Goal: Transaction & Acquisition: Obtain resource

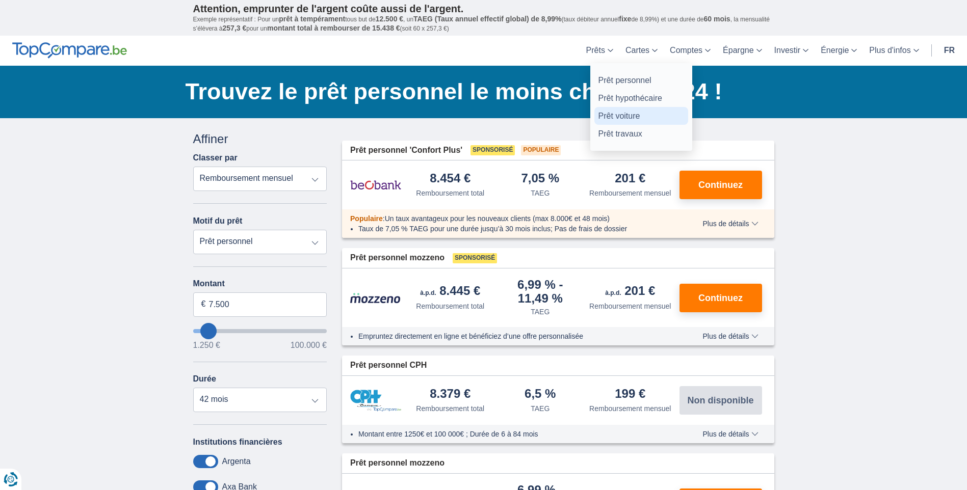
click at [607, 115] on link "Prêt voiture" at bounding box center [641, 116] width 94 height 18
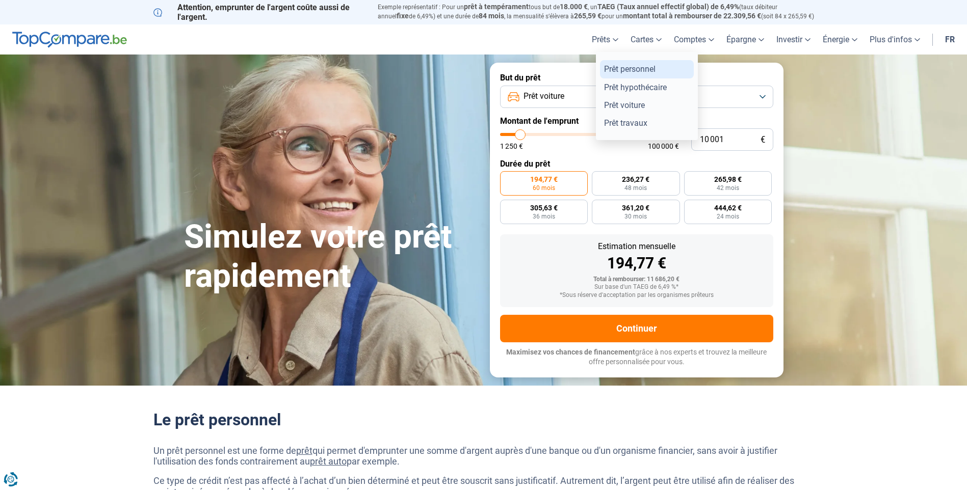
click at [616, 65] on link "Prêt personnel" at bounding box center [647, 69] width 94 height 18
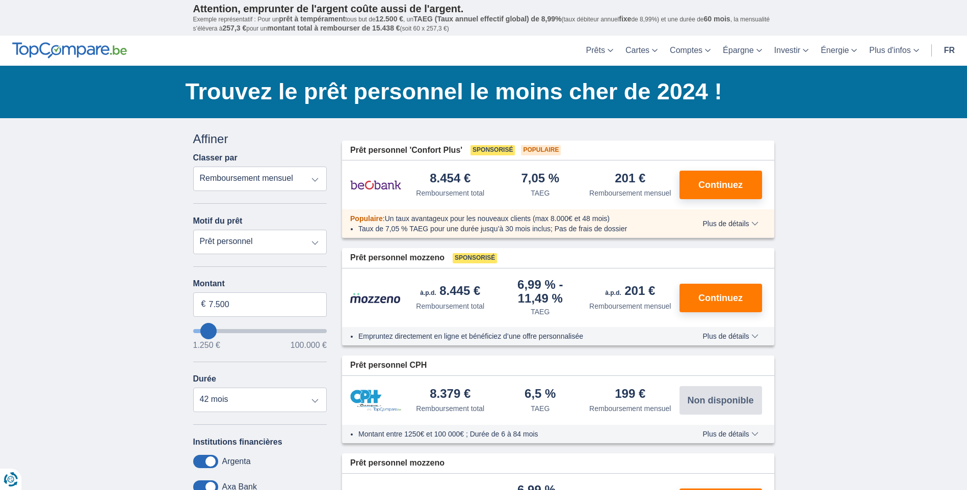
click at [315, 241] on select "Prêt personnel Voiture Moto / vélo Caravane / mobilhome Travaux Energie Rachat …" at bounding box center [260, 242] width 134 height 24
select select "vehicleLoan"
click at [193, 230] on select "Prêt personnel Voiture Moto / vélo Caravane / mobilhome Travaux Energie Rachat …" at bounding box center [260, 242] width 134 height 24
select select "3-4"
type input "15.000"
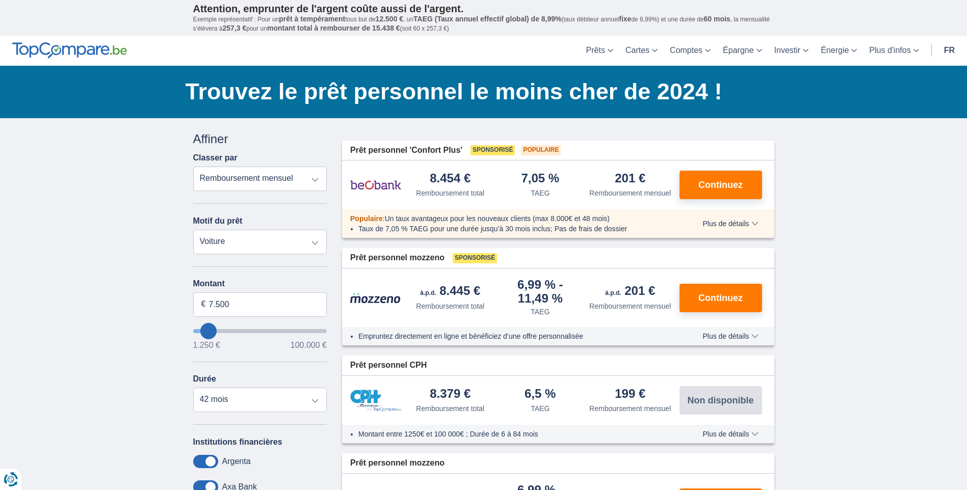
type input "15250"
select select "60"
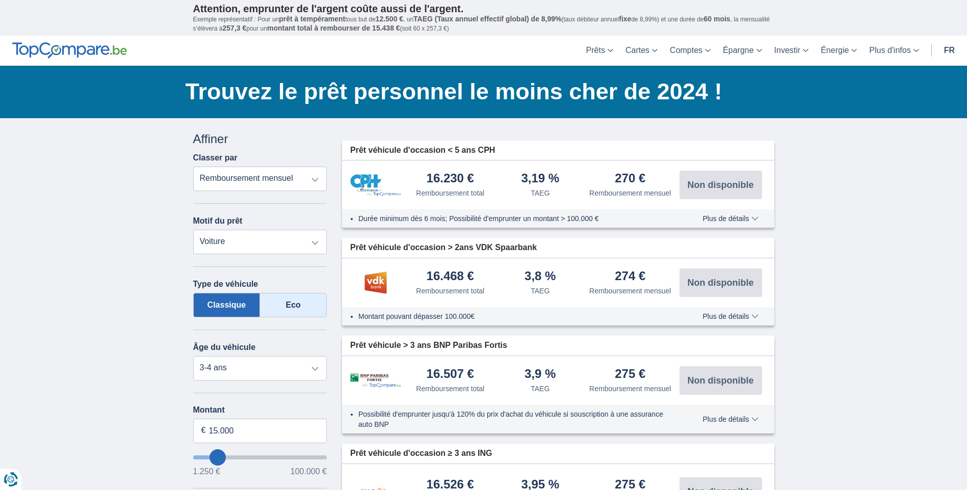
click at [290, 303] on label "Eco" at bounding box center [293, 305] width 67 height 24
click at [0, 0] on input "Eco" at bounding box center [0, 0] width 0 height 0
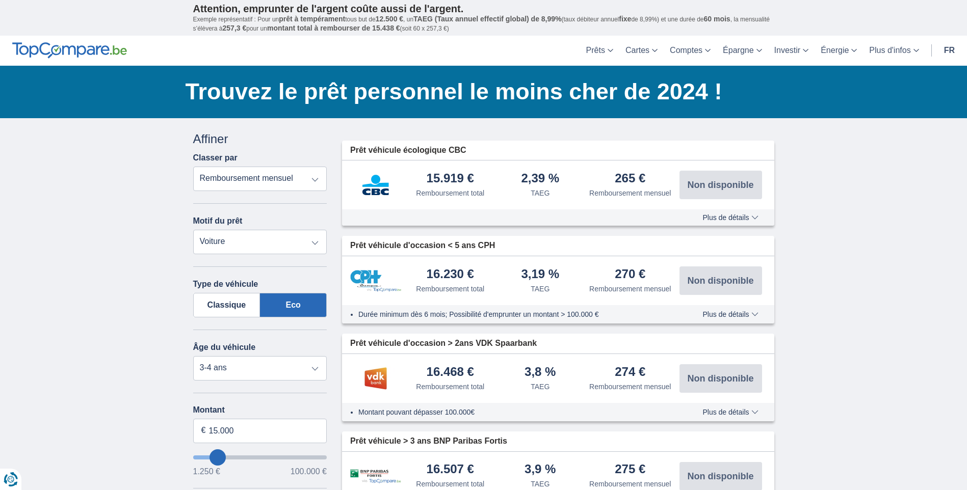
click at [728, 215] on span "Plus de détails" at bounding box center [731, 217] width 56 height 7
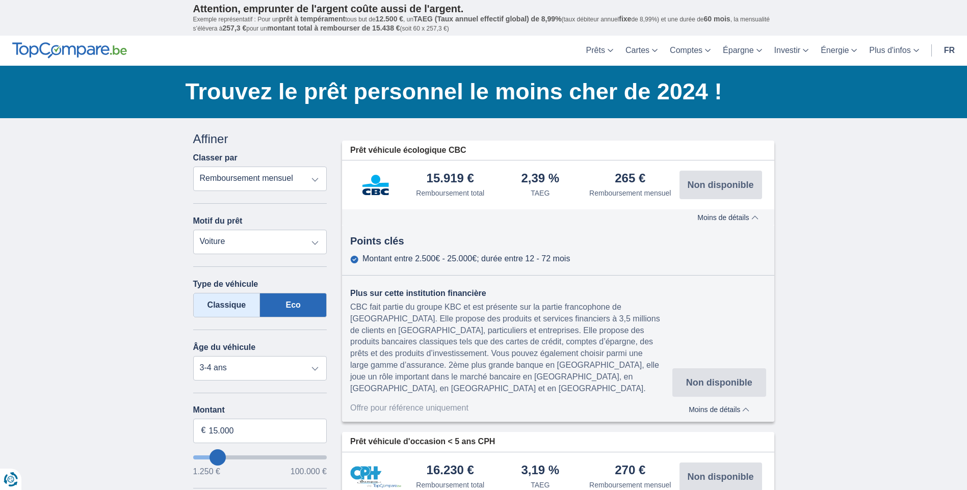
click at [232, 302] on label "Classique" at bounding box center [226, 305] width 67 height 24
click at [0, 0] on input "Classique" at bounding box center [0, 0] width 0 height 0
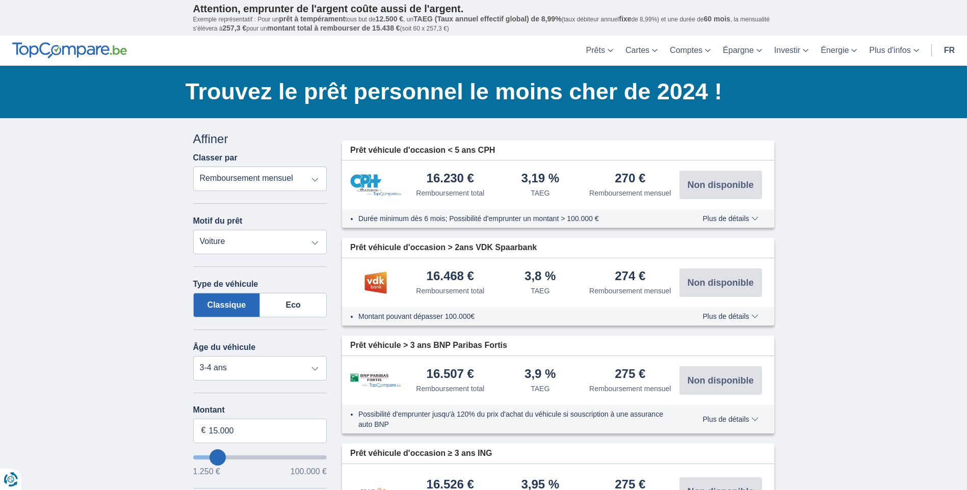
click at [315, 242] on select "Prêt personnel Voiture Moto / vélo Caravane / mobilhome Travaux Energie Rachat …" at bounding box center [260, 242] width 134 height 24
select select "energySavings"
click at [193, 230] on select "Prêt personnel Voiture Moto / vélo Caravane / mobilhome Travaux Energie Rachat …" at bounding box center [260, 242] width 134 height 24
type input "15.000"
type input "15250"
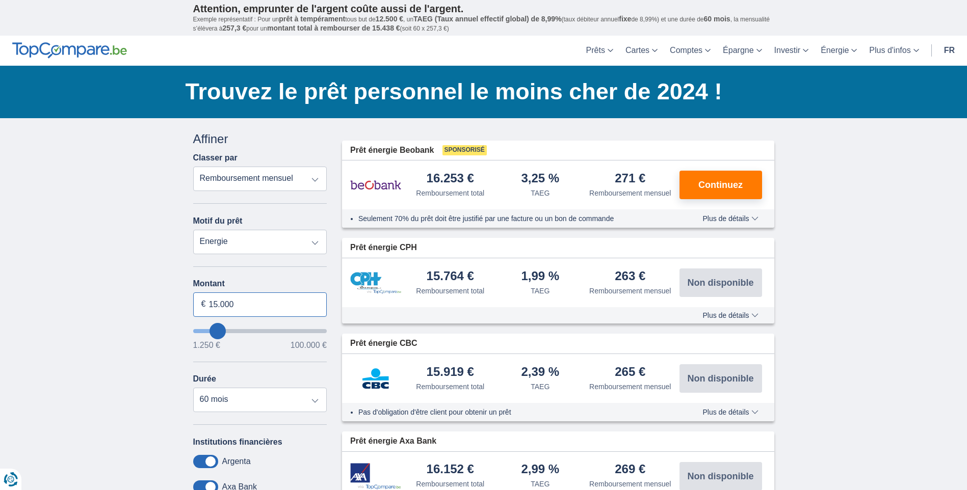
click at [256, 305] on input "15.000" at bounding box center [260, 305] width 134 height 24
type input "10.001"
type input "10250"
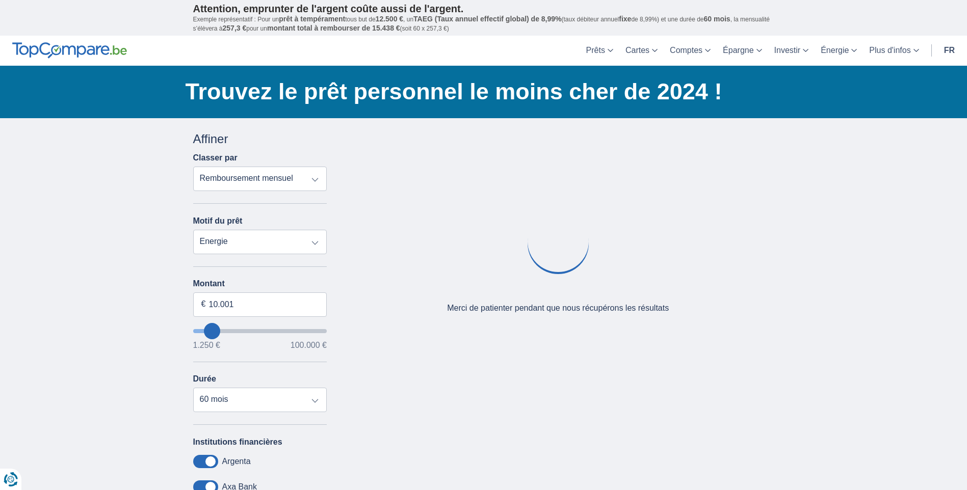
click at [75, 267] on div "× widget.non-eligible-application.title widget.non-eligible-application.text no…" at bounding box center [483, 379] width 967 height 522
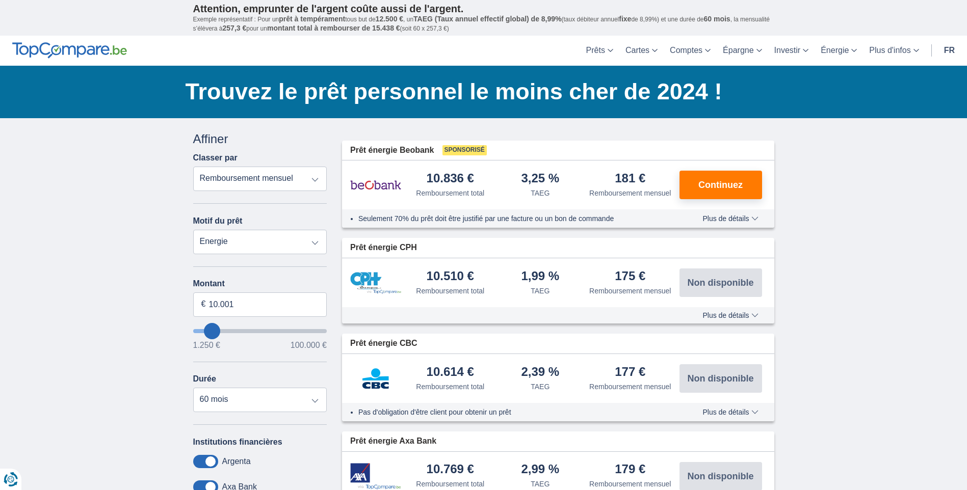
click at [729, 216] on span "Plus de détails" at bounding box center [731, 218] width 56 height 7
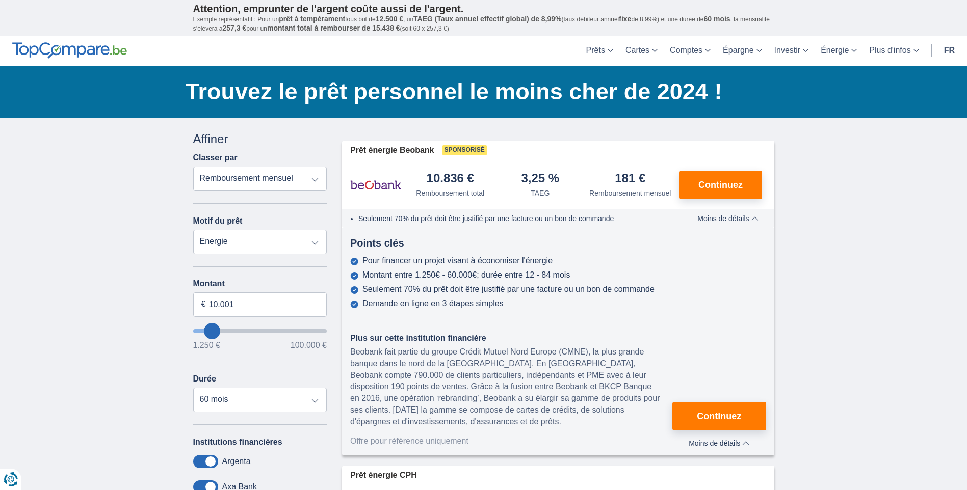
click at [729, 216] on span "Moins de détails" at bounding box center [727, 218] width 61 height 7
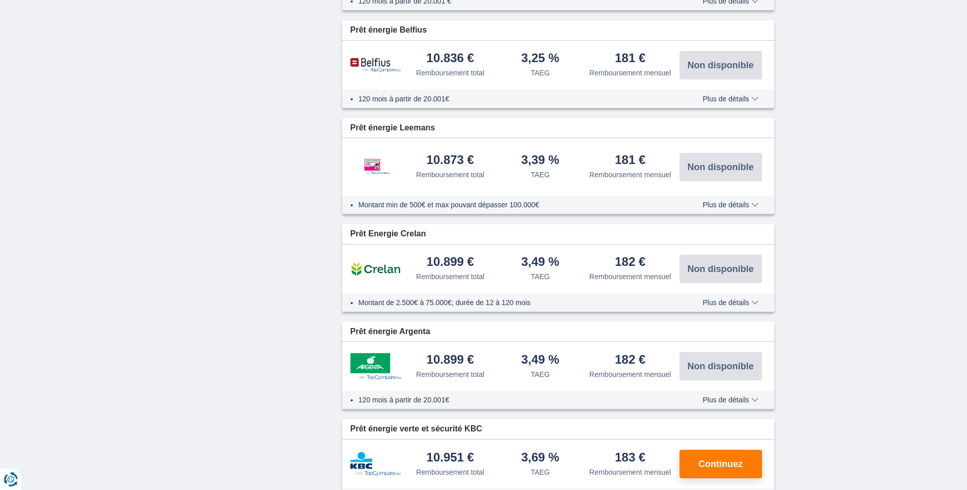
scroll to position [714, 0]
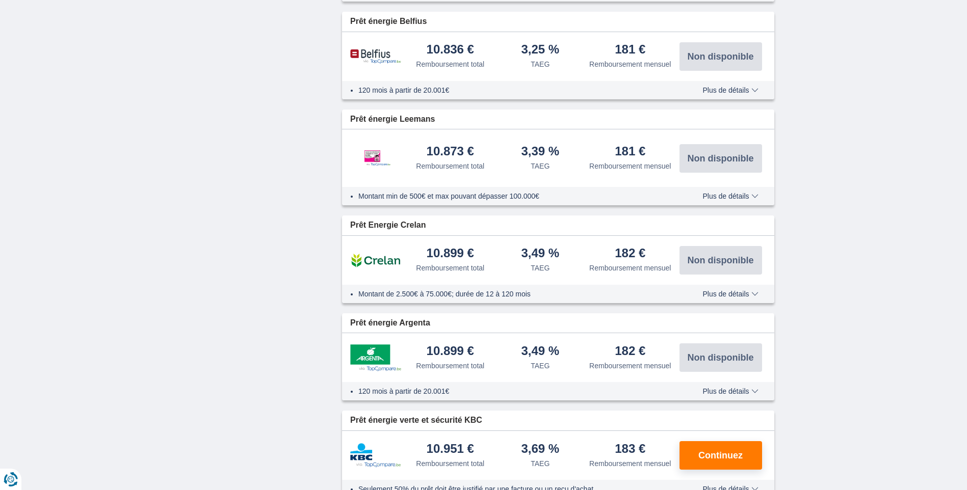
click at [720, 391] on span "Plus de détails" at bounding box center [731, 391] width 56 height 7
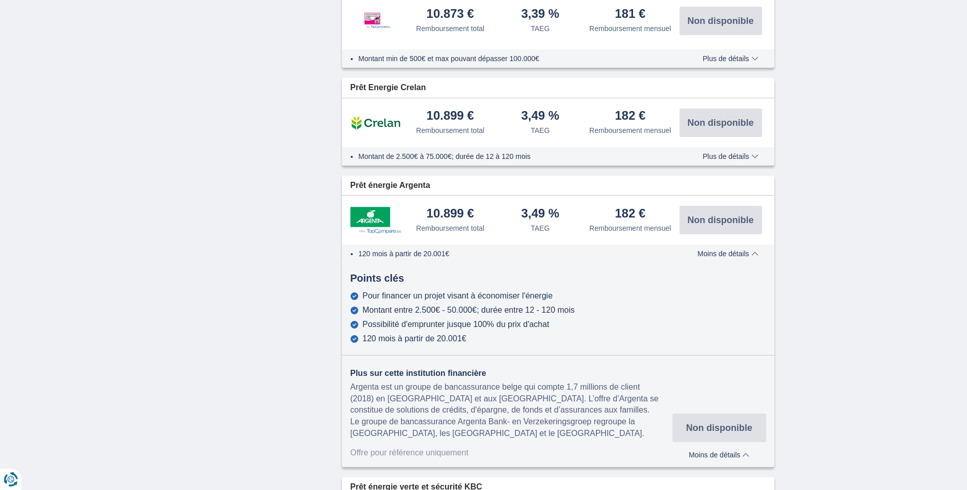
scroll to position [918, 0]
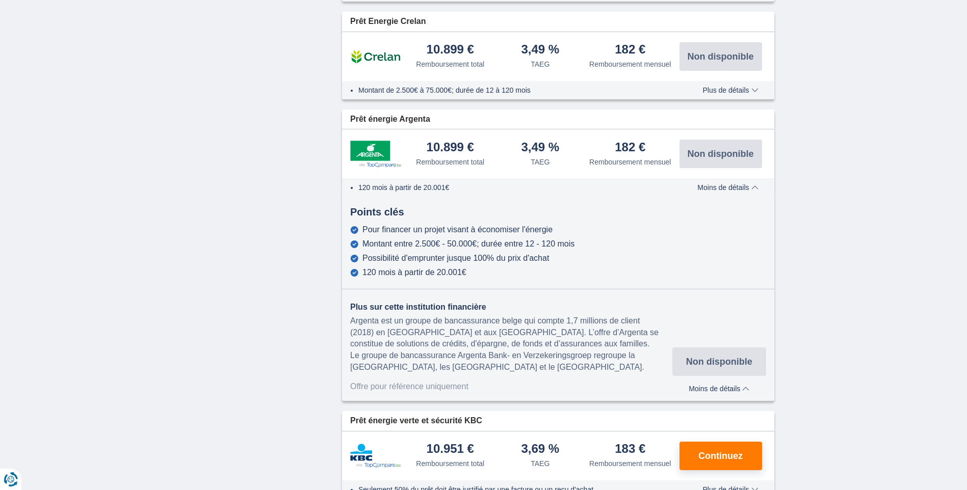
click at [739, 185] on span "Moins de détails" at bounding box center [727, 187] width 61 height 7
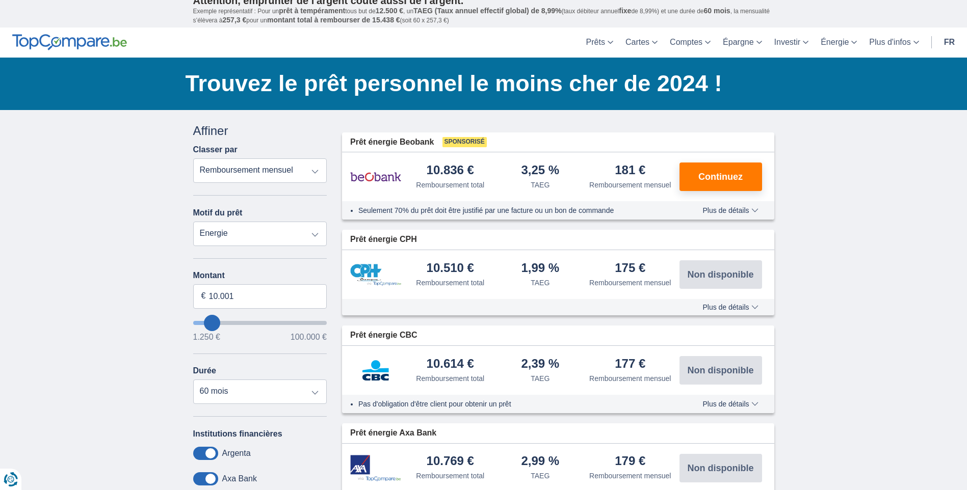
scroll to position [0, 0]
